Goal: Information Seeking & Learning: Learn about a topic

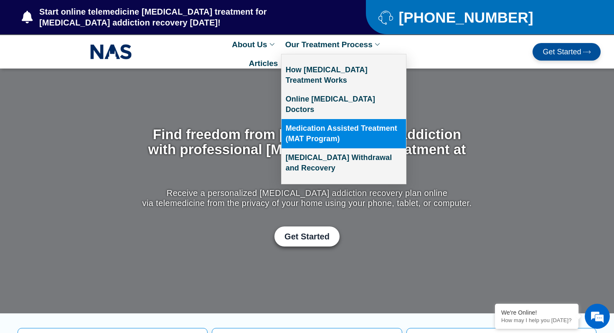
click at [325, 121] on link "Medication Assisted Treatment (MAT Program)" at bounding box center [344, 133] width 124 height 29
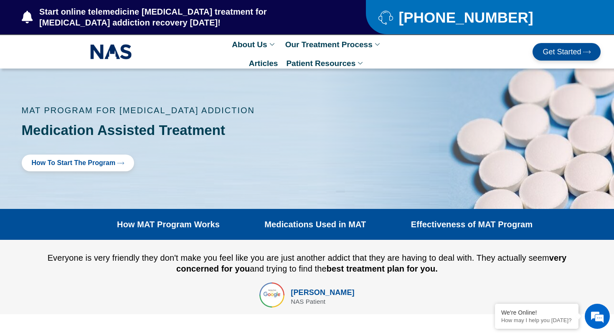
click at [110, 48] on img at bounding box center [111, 51] width 42 height 19
